Goal: Transaction & Acquisition: Obtain resource

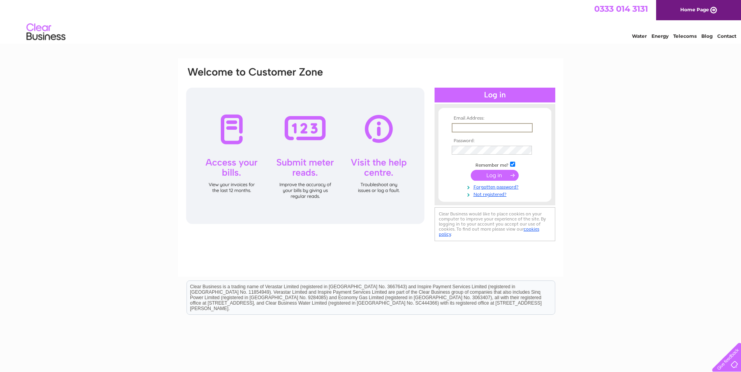
click at [473, 128] on input "text" at bounding box center [492, 127] width 81 height 9
type input "dclark@cwknight.co.uk"
click at [493, 176] on input "submit" at bounding box center [495, 175] width 48 height 11
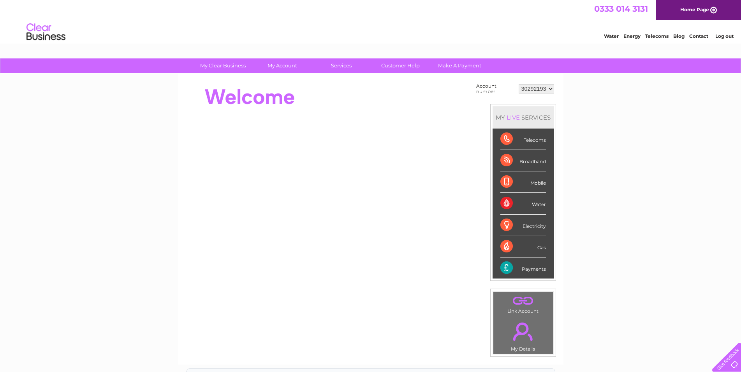
click at [351, 35] on div "Water Energy Telecoms Blog Contact Log out" at bounding box center [370, 32] width 741 height 25
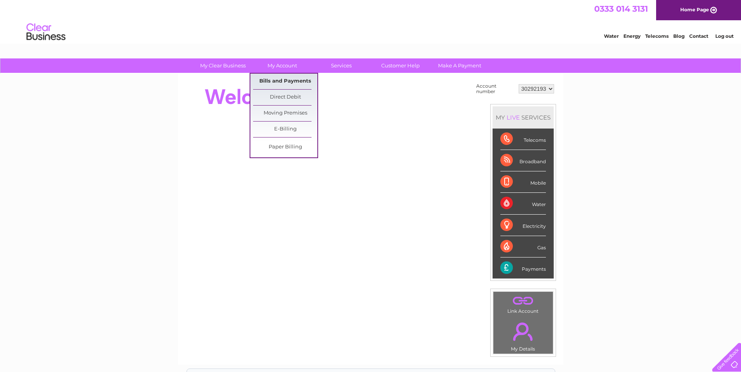
click at [276, 79] on link "Bills and Payments" at bounding box center [285, 82] width 64 height 16
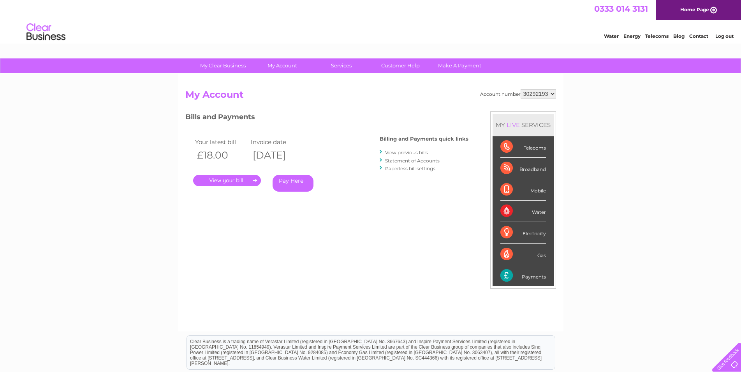
click at [224, 181] on link "." at bounding box center [227, 180] width 68 height 11
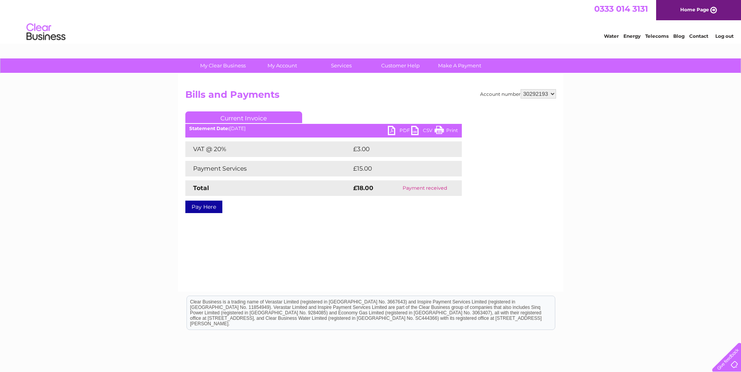
click at [520, 89] on select "30292193" at bounding box center [537, 93] width 35 height 9
click option "30292193" at bounding box center [0, 0] width 0 height 0
click at [393, 129] on link "PDF" at bounding box center [399, 131] width 23 height 11
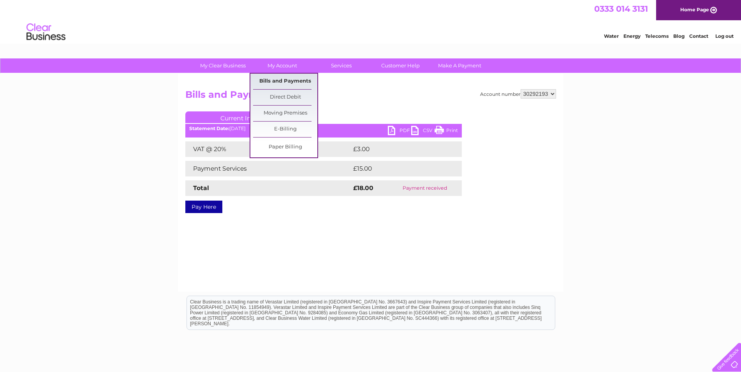
click at [284, 83] on link "Bills and Payments" at bounding box center [285, 82] width 64 height 16
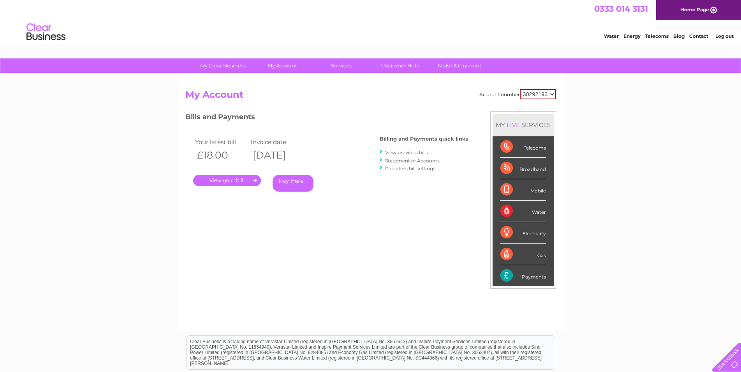
click at [396, 153] on link "View previous bills" at bounding box center [406, 152] width 43 height 6
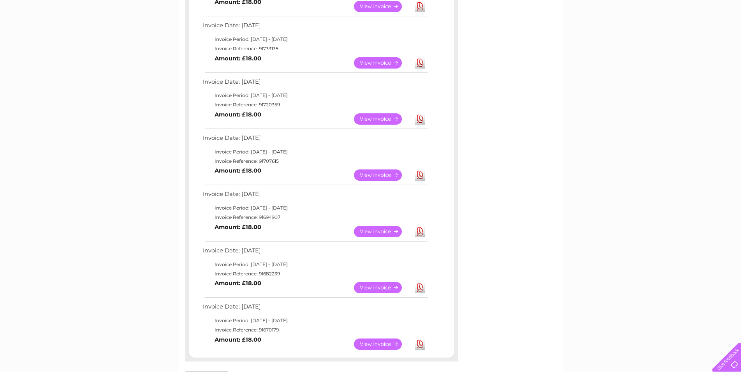
scroll to position [318, 0]
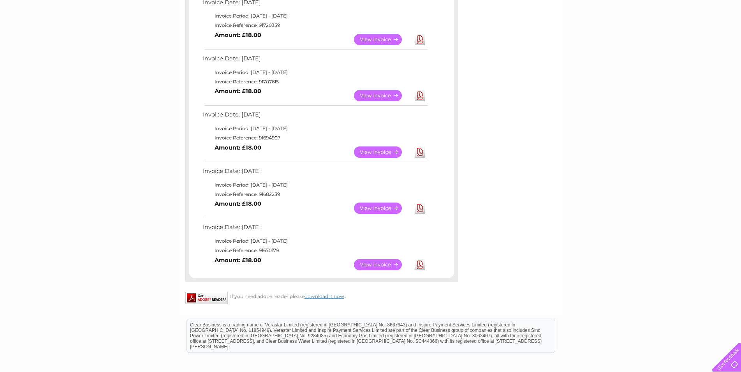
click at [422, 152] on link "Download" at bounding box center [420, 151] width 10 height 11
click at [421, 95] on link "Download" at bounding box center [420, 95] width 10 height 11
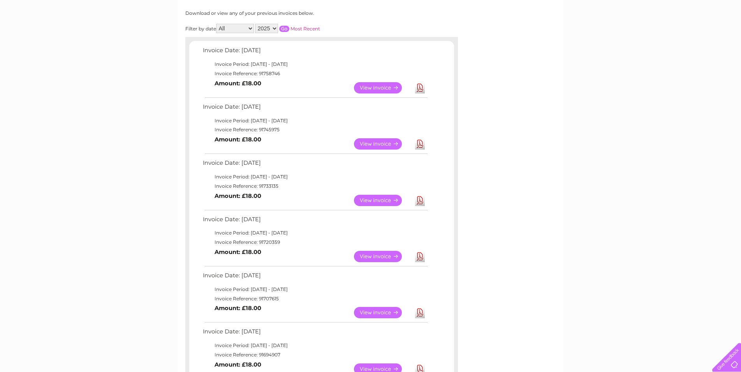
scroll to position [79, 0]
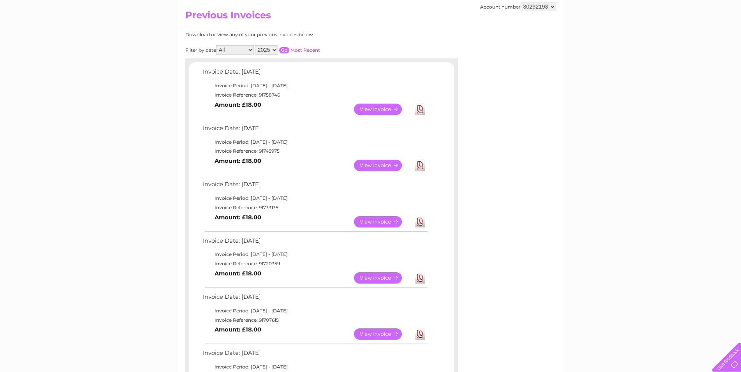
click at [420, 162] on link "Download" at bounding box center [420, 165] width 10 height 11
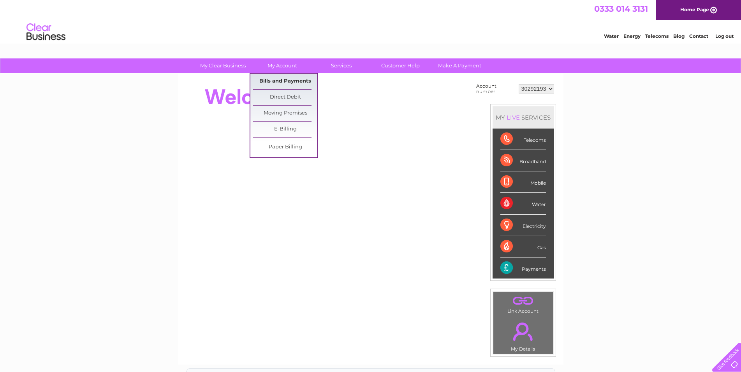
click at [279, 80] on link "Bills and Payments" at bounding box center [285, 82] width 64 height 16
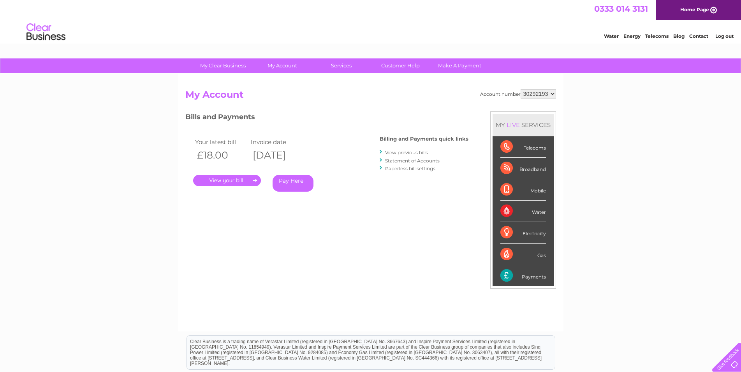
click at [396, 151] on link "View previous bills" at bounding box center [406, 152] width 43 height 6
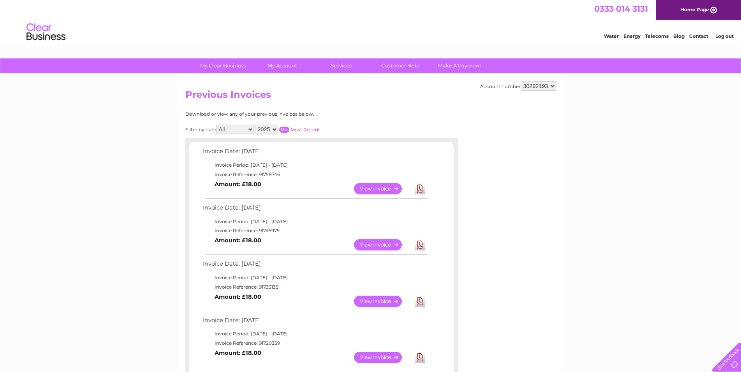
click at [420, 187] on link "Download" at bounding box center [420, 188] width 10 height 11
